Goal: Information Seeking & Learning: Find specific page/section

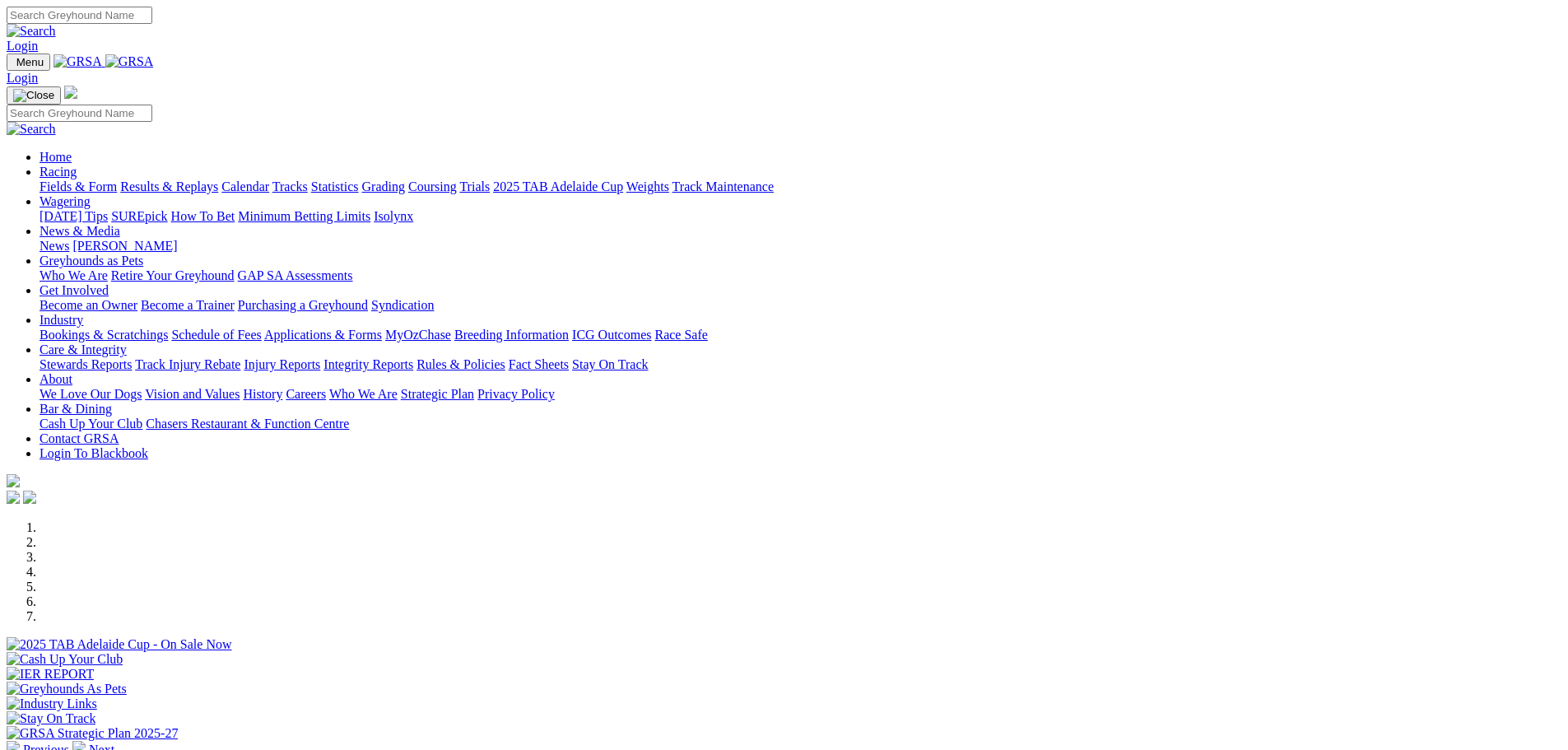
scroll to position [412, 0]
click at [131, 357] on link "Stewards Reports" at bounding box center [86, 364] width 92 height 14
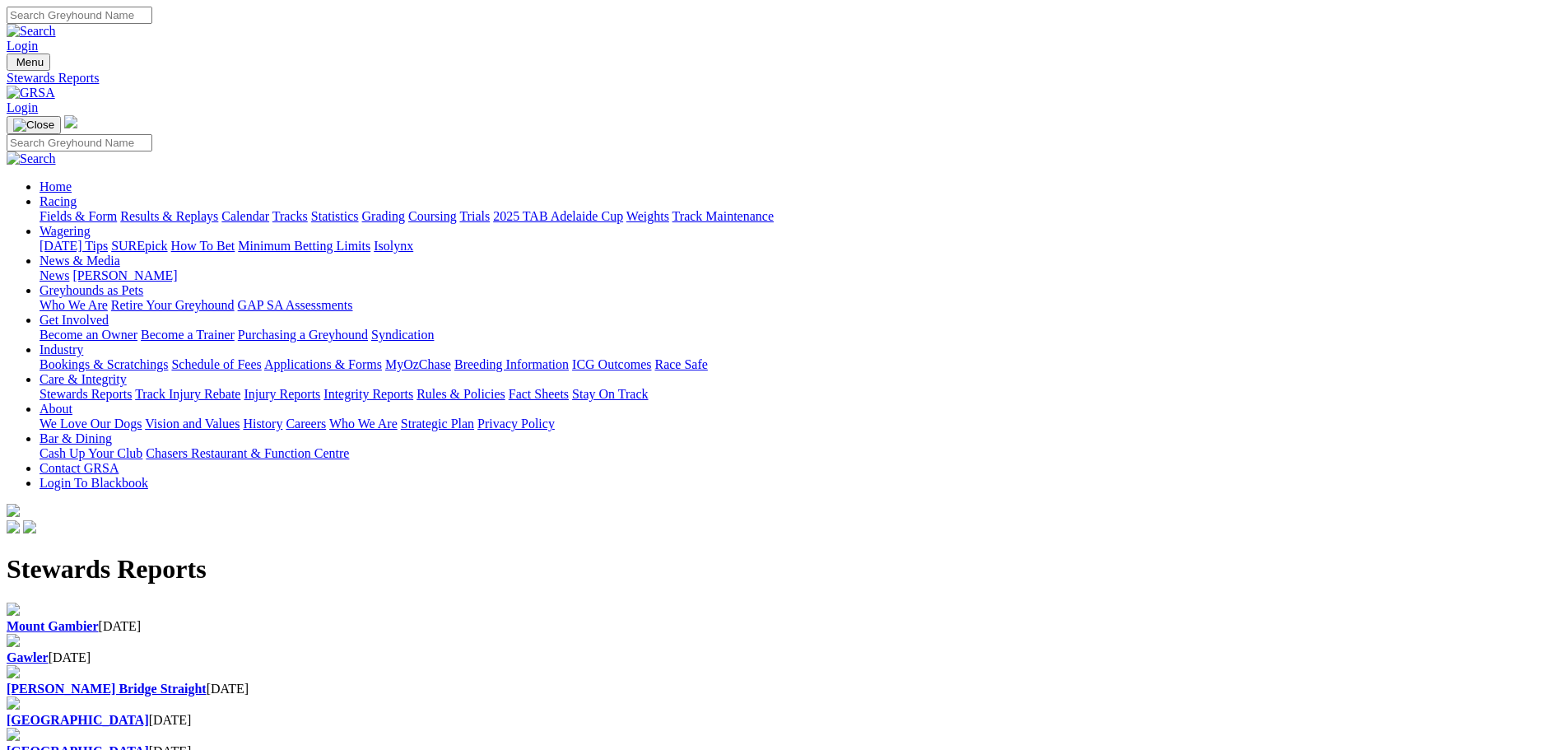
click at [309, 619] on div "Mount Gambier 11 Sep 2025" at bounding box center [784, 625] width 1554 height 14
